Goal: Transaction & Acquisition: Book appointment/travel/reservation

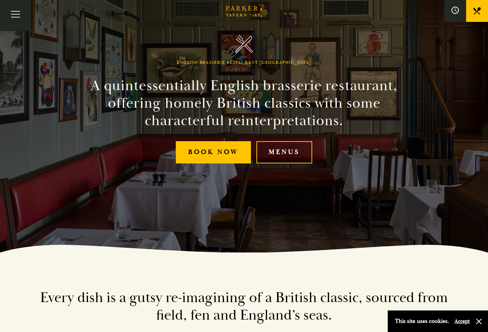
scroll to position [435, 0]
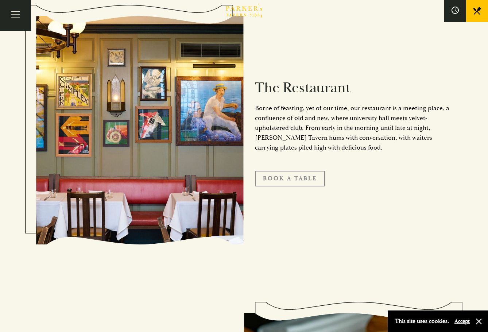
click at [313, 178] on link "Book A Table" at bounding box center [290, 178] width 70 height 15
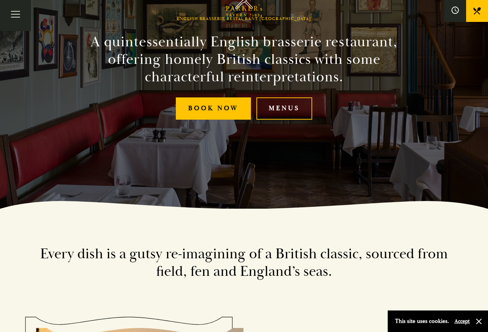
scroll to position [60, 0]
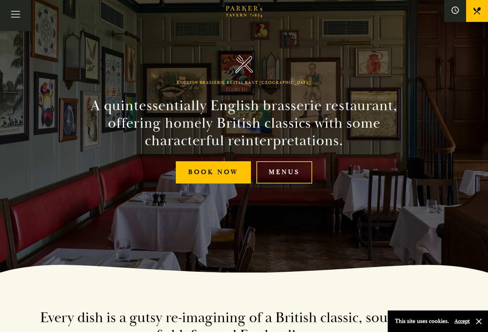
click at [391, 144] on h2 "A quintessentially English brasserie restaurant, offering homely British classi…" at bounding box center [244, 123] width 333 height 53
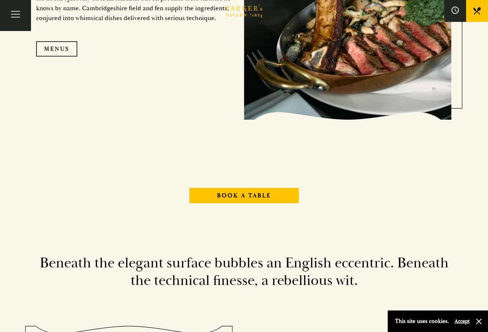
scroll to position [706, 0]
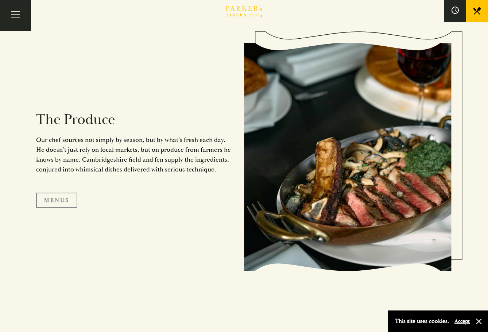
click at [53, 194] on link "Menus" at bounding box center [56, 200] width 41 height 15
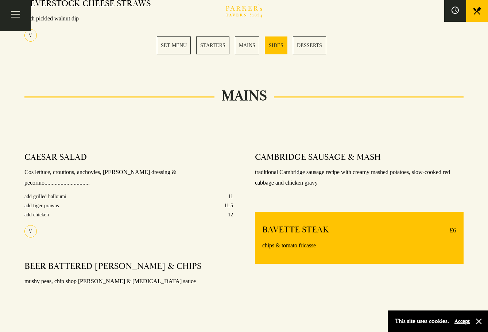
scroll to position [573, 0]
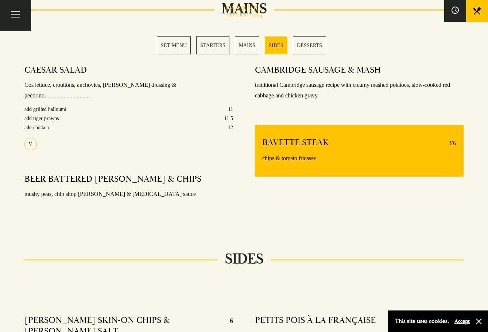
click at [370, 236] on section "Set Menu Served from Monday to Saturday, 12:30-6pm. 2 COURSES £21 / 3 COURSES £…" at bounding box center [244, 130] width 488 height 861
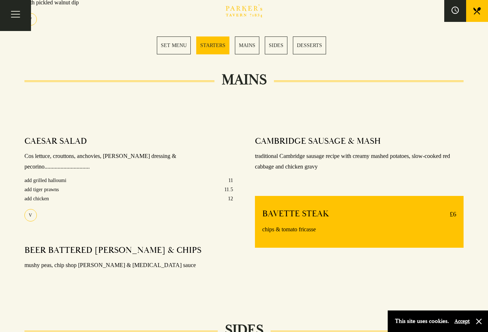
scroll to position [454, 0]
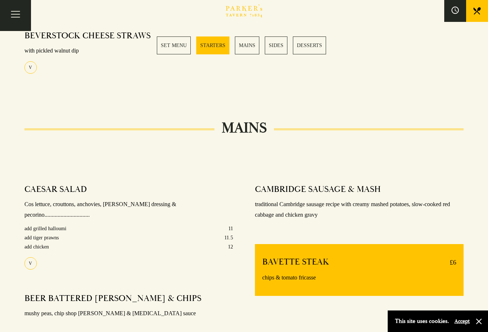
click at [256, 42] on link "MAINS" at bounding box center [247, 46] width 24 height 18
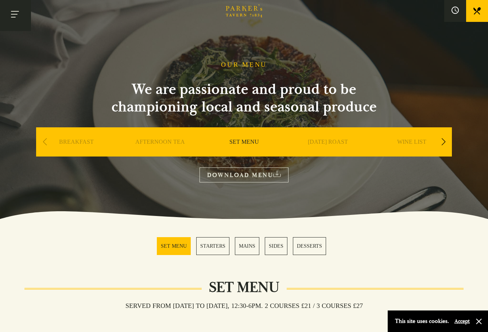
click at [20, 18] on button "Toggle navigation" at bounding box center [15, 15] width 31 height 31
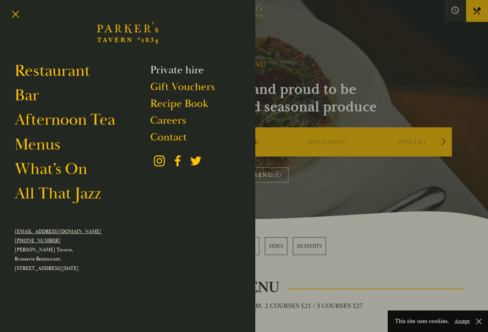
click at [174, 69] on link "Private hire" at bounding box center [177, 70] width 54 height 14
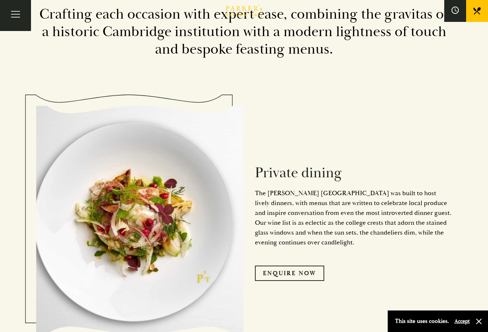
scroll to position [421, 0]
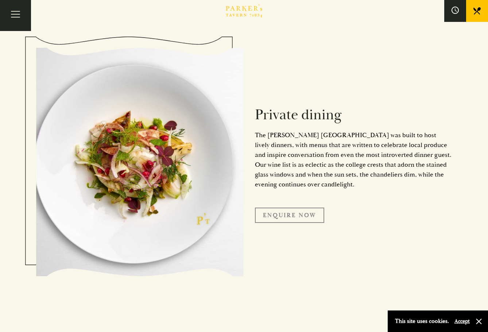
click at [293, 215] on link "Enquire Now" at bounding box center [289, 215] width 69 height 15
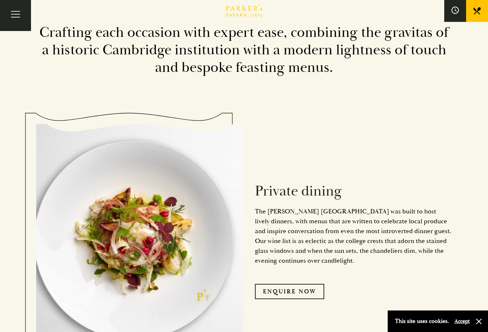
scroll to position [0, 0]
